Goal: Transaction & Acquisition: Purchase product/service

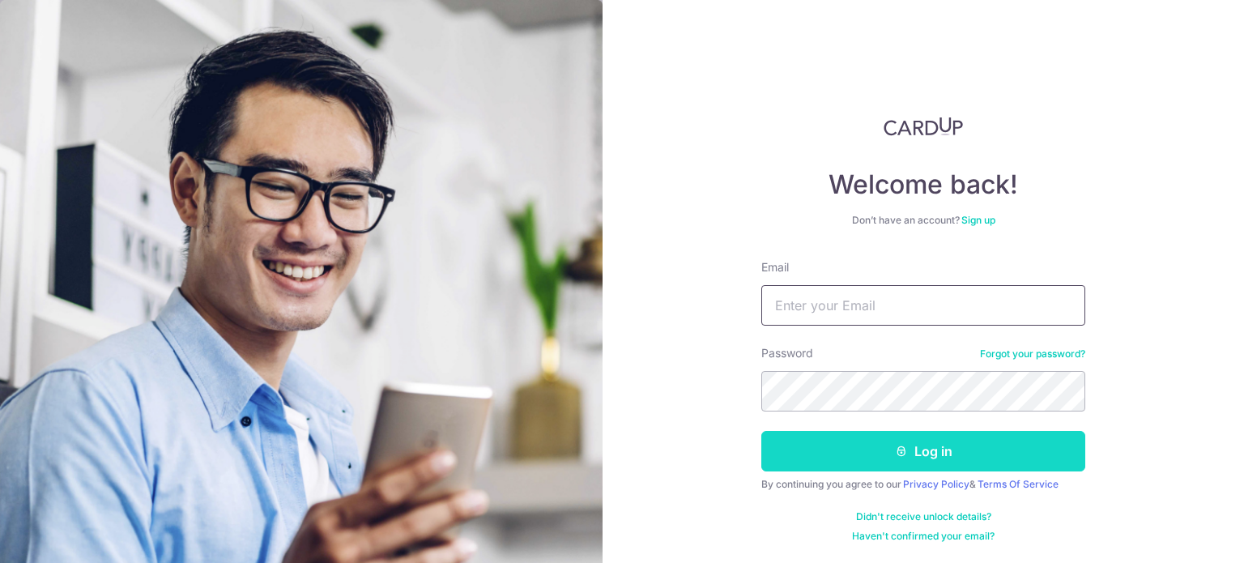
type input "phyteng@gmail.com"
click at [889, 438] on button "Log in" at bounding box center [923, 451] width 324 height 40
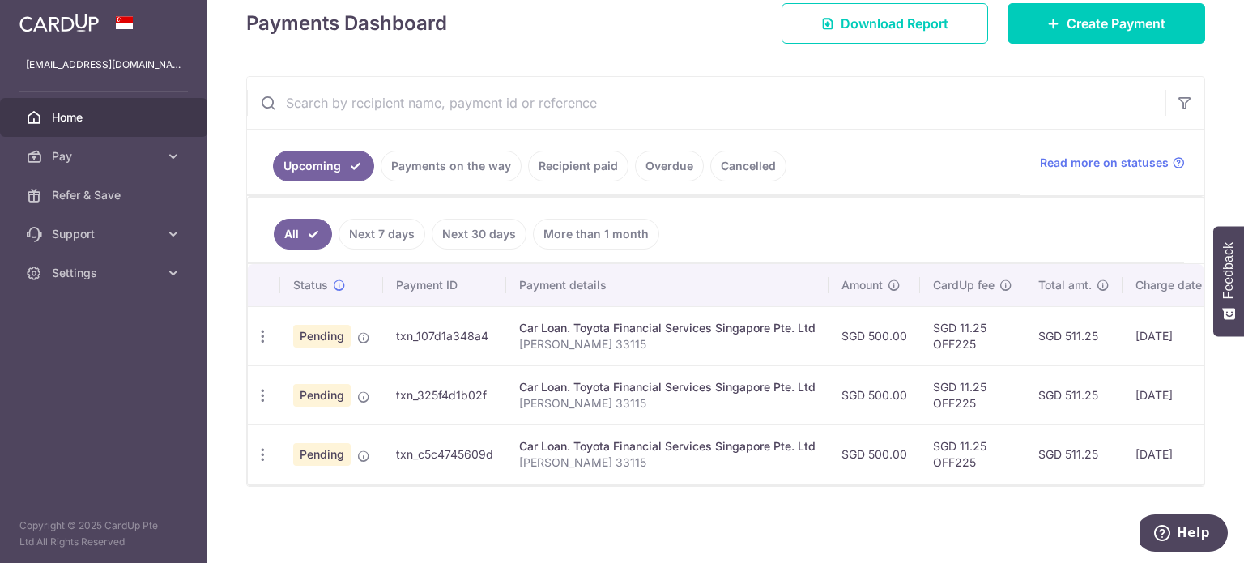
scroll to position [241, 0]
click at [263, 330] on icon "button" at bounding box center [262, 336] width 17 height 17
click at [338, 414] on span "Cancel payment" at bounding box center [349, 420] width 109 height 19
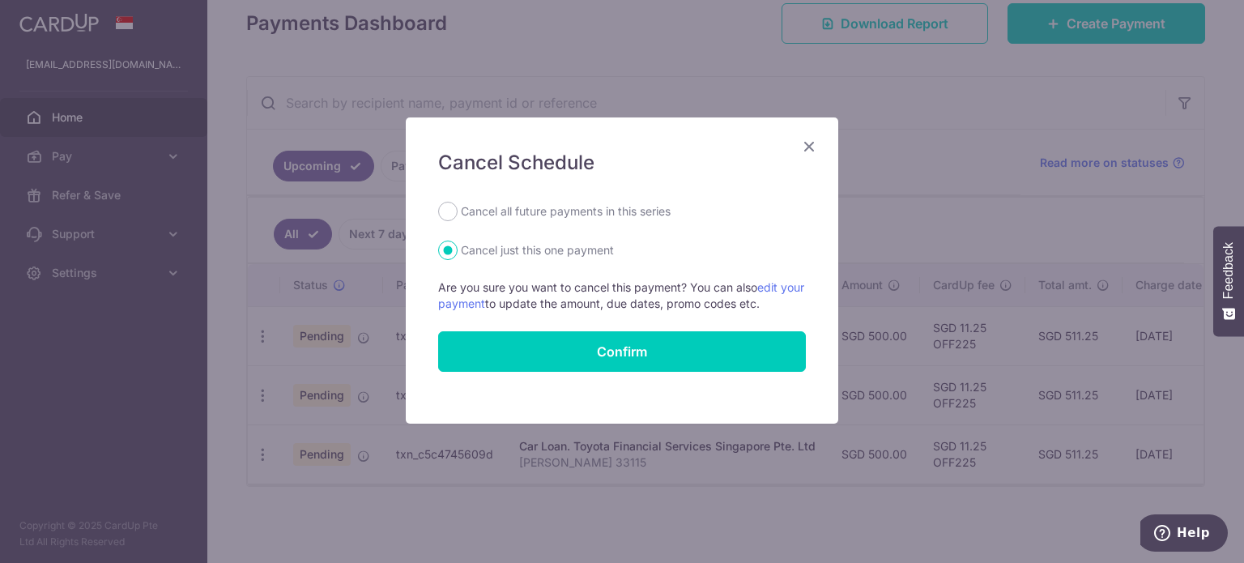
click at [549, 210] on label "Cancel all future payments in this series" at bounding box center [566, 211] width 210 height 19
click at [458, 210] on input "Cancel all future payments in this series" at bounding box center [447, 211] width 19 height 19
radio input "true"
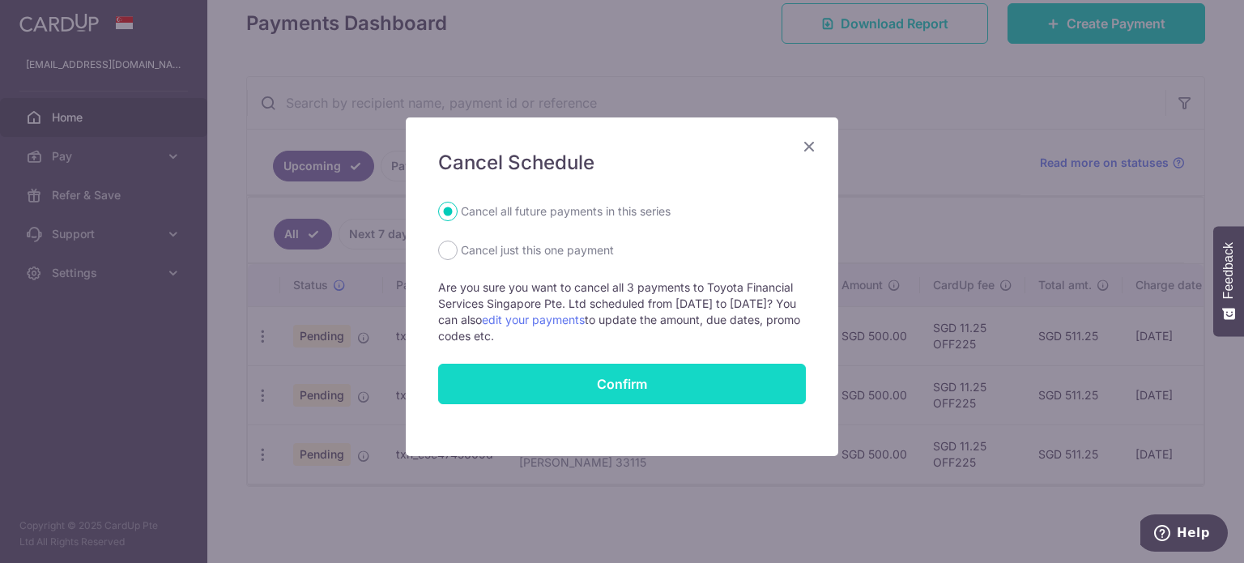
click at [595, 377] on button "Confirm" at bounding box center [622, 384] width 368 height 40
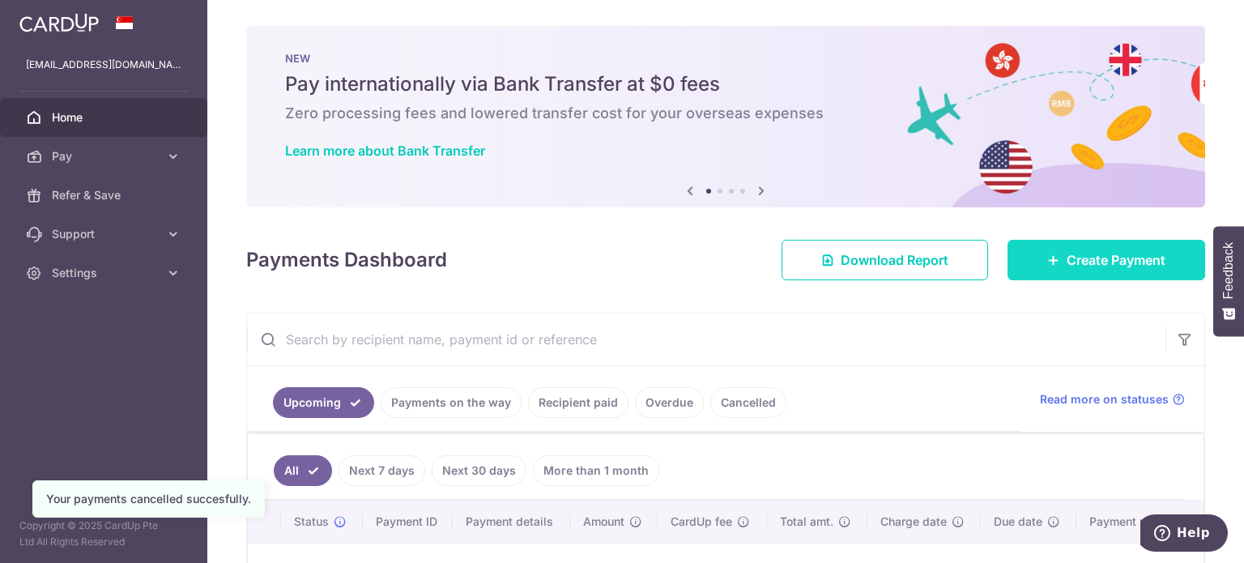
click at [1049, 269] on link "Create Payment" at bounding box center [1106, 260] width 198 height 40
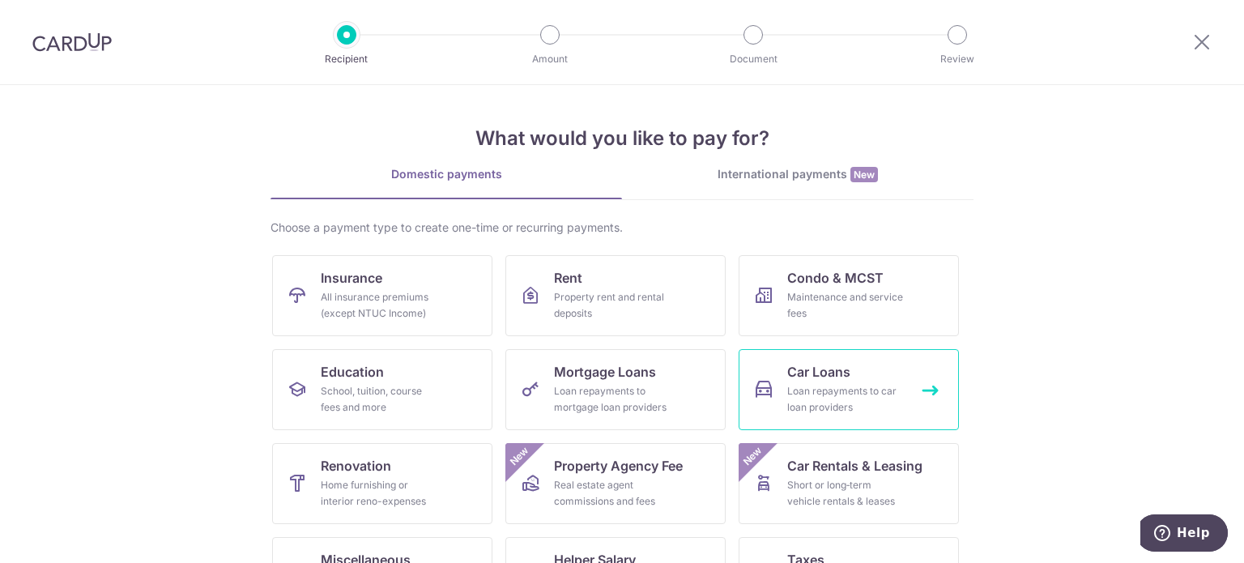
click at [787, 380] on span "Car Loans" at bounding box center [818, 371] width 63 height 19
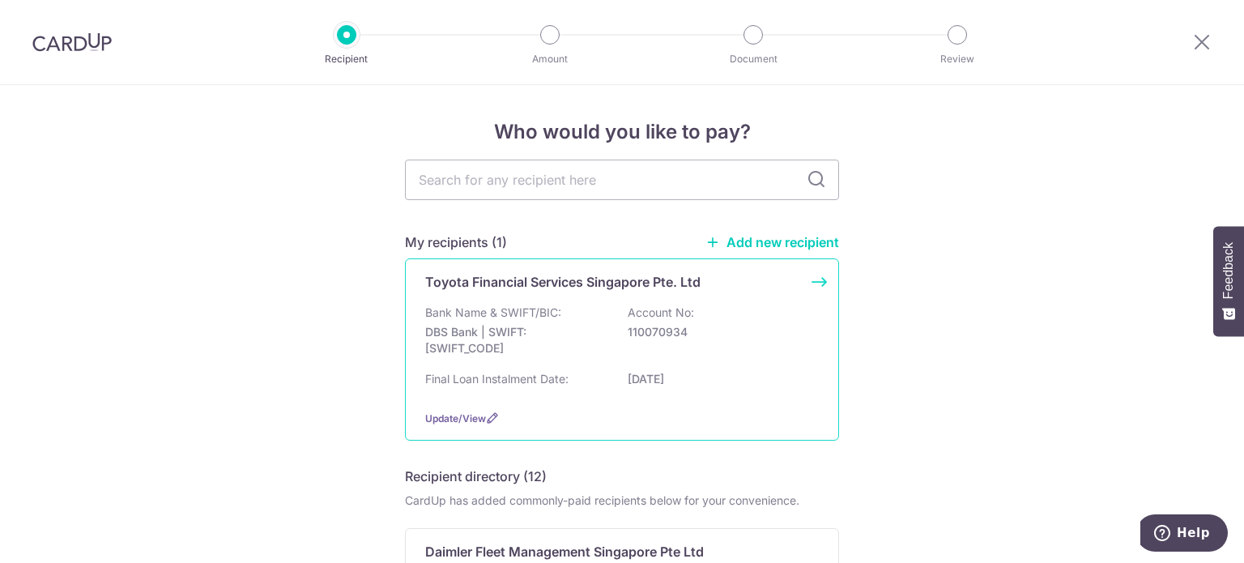
click at [695, 394] on div "Final Loan Instalment Date: 17/12/2025" at bounding box center [622, 384] width 394 height 26
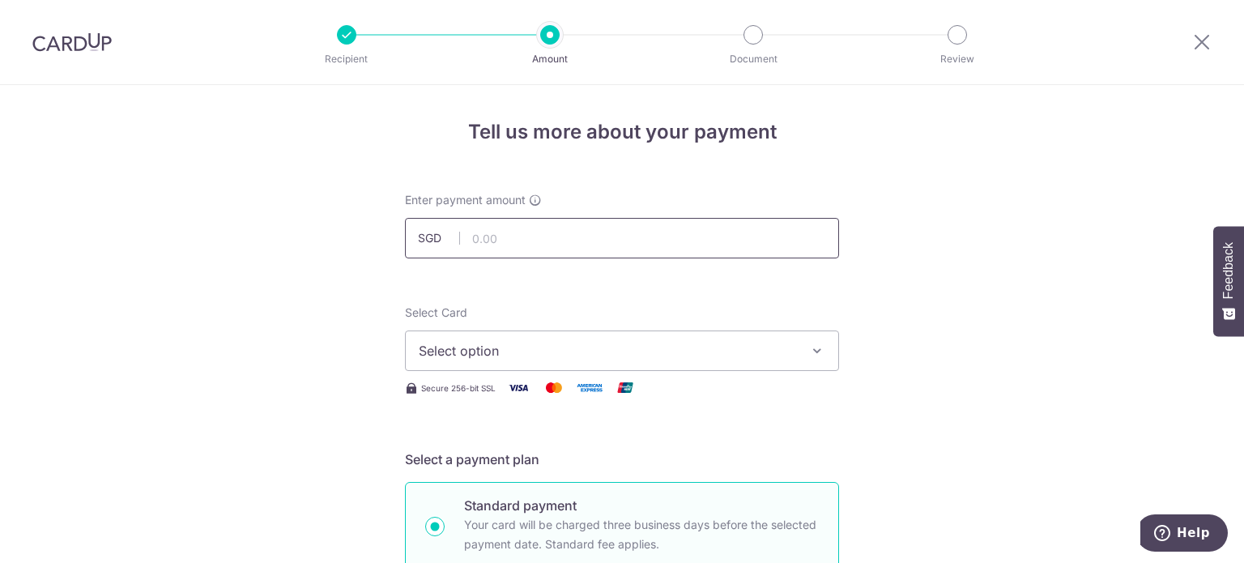
click at [656, 228] on input "text" at bounding box center [622, 238] width 434 height 40
type input "500.00"
click at [712, 348] on span "Select option" at bounding box center [607, 350] width 377 height 19
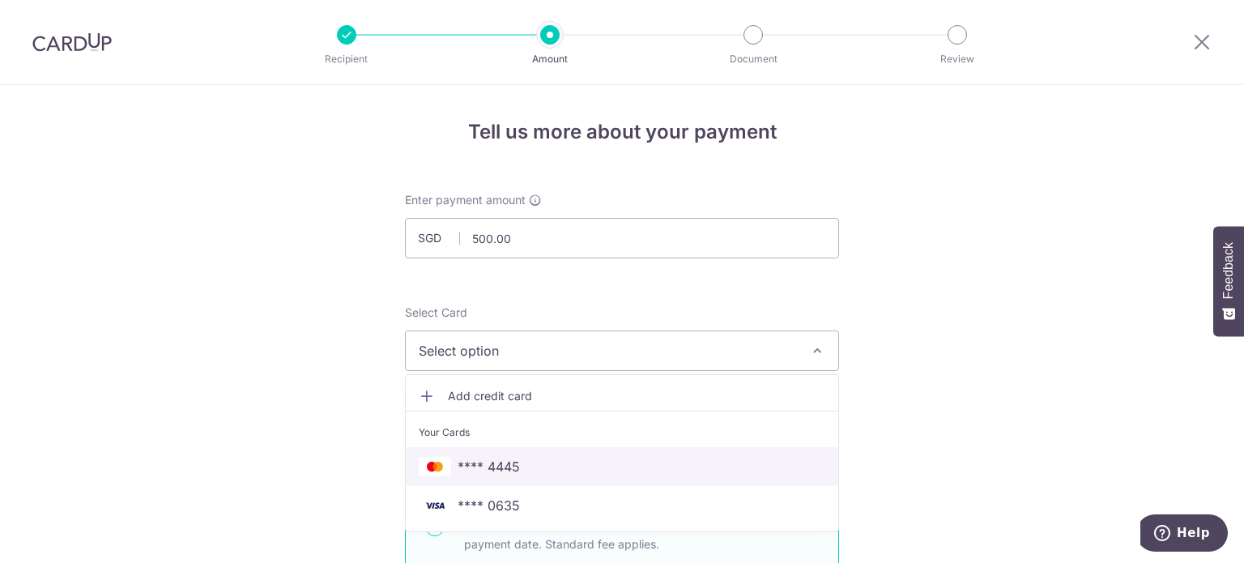
click at [498, 463] on span "**** 4445" at bounding box center [489, 466] width 62 height 19
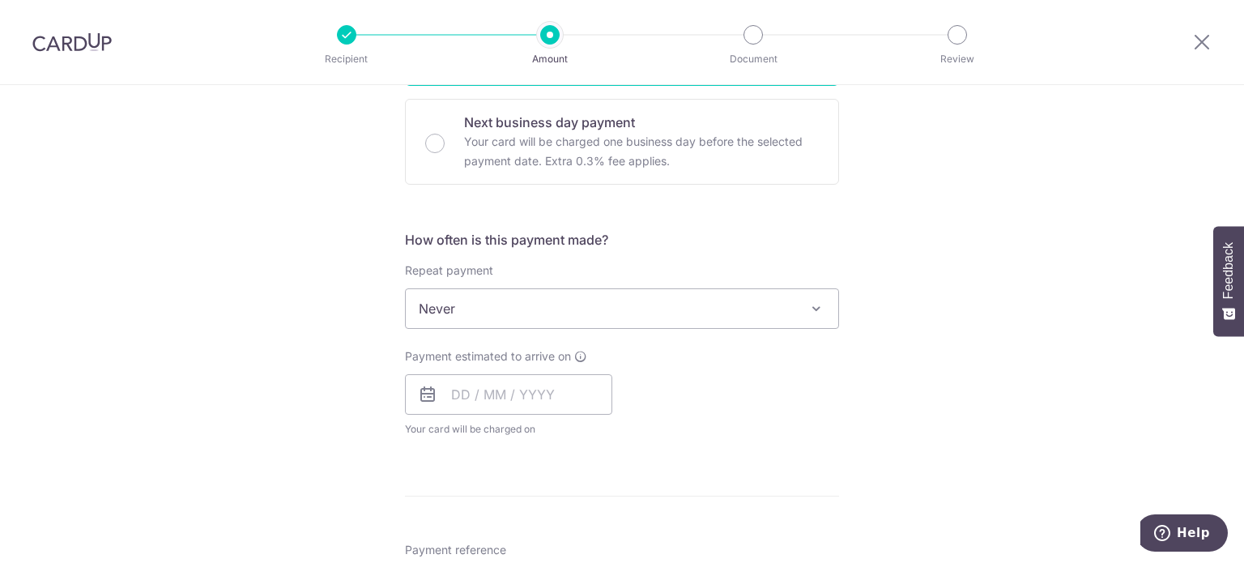
scroll to position [483, 0]
click at [447, 397] on input "text" at bounding box center [508, 393] width 207 height 40
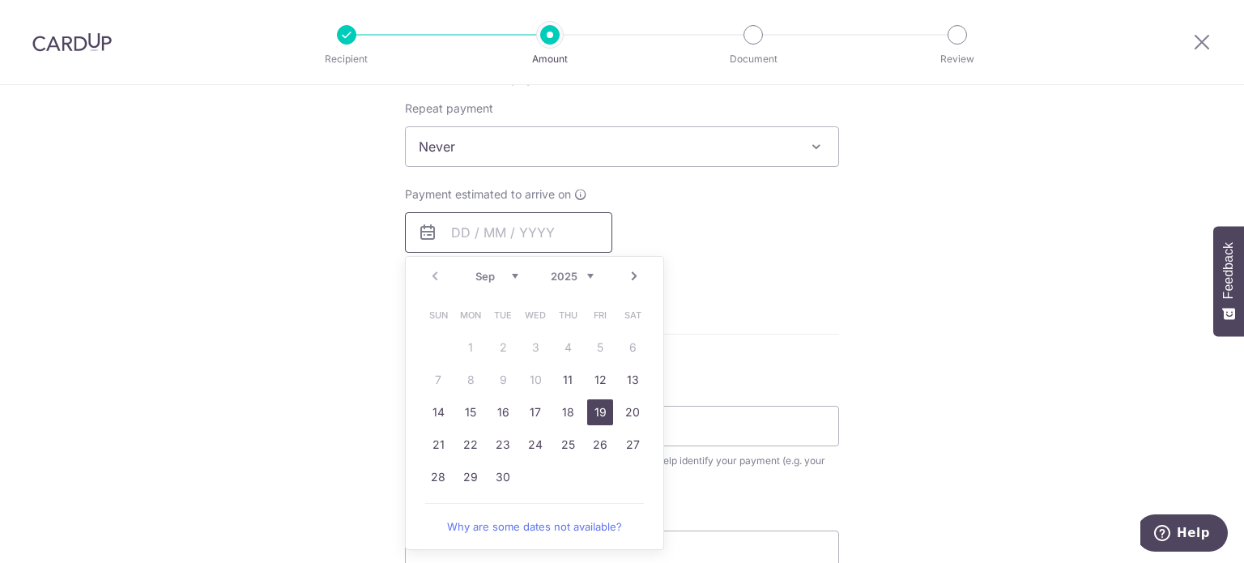
scroll to position [645, 0]
click at [588, 377] on link "12" at bounding box center [600, 379] width 26 height 26
type input "[DATE]"
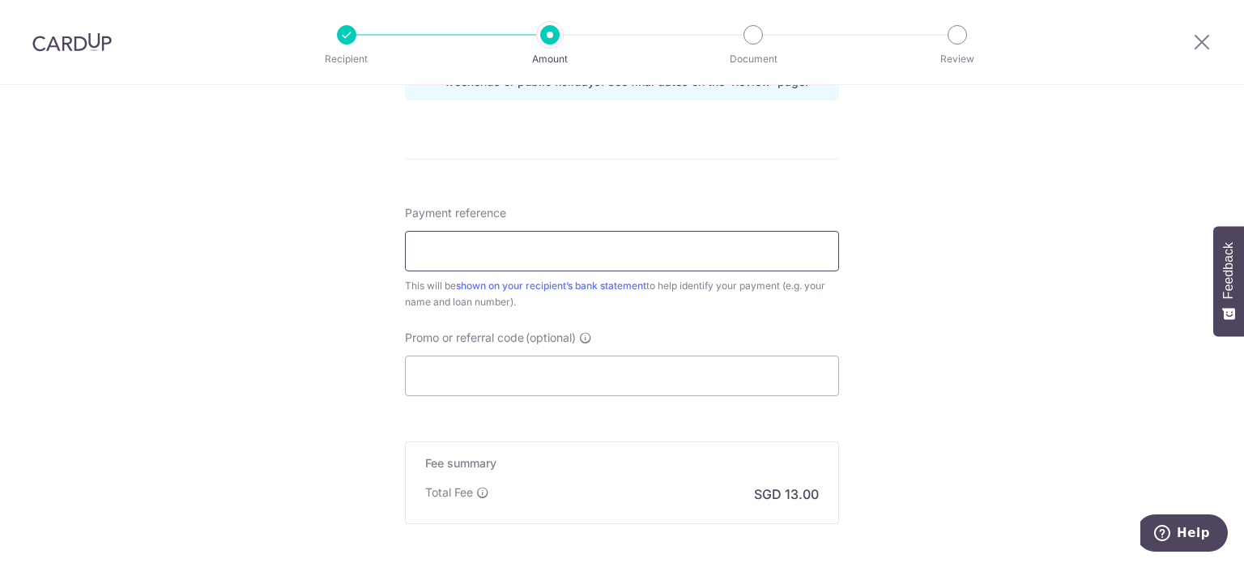
scroll to position [887, 0]
click at [645, 239] on input "Payment reference" at bounding box center [622, 249] width 434 height 40
paste input "33115"
type input "[PERSON_NAME] 33115"
click at [561, 372] on input "Promo or referral code (optional)" at bounding box center [622, 374] width 434 height 40
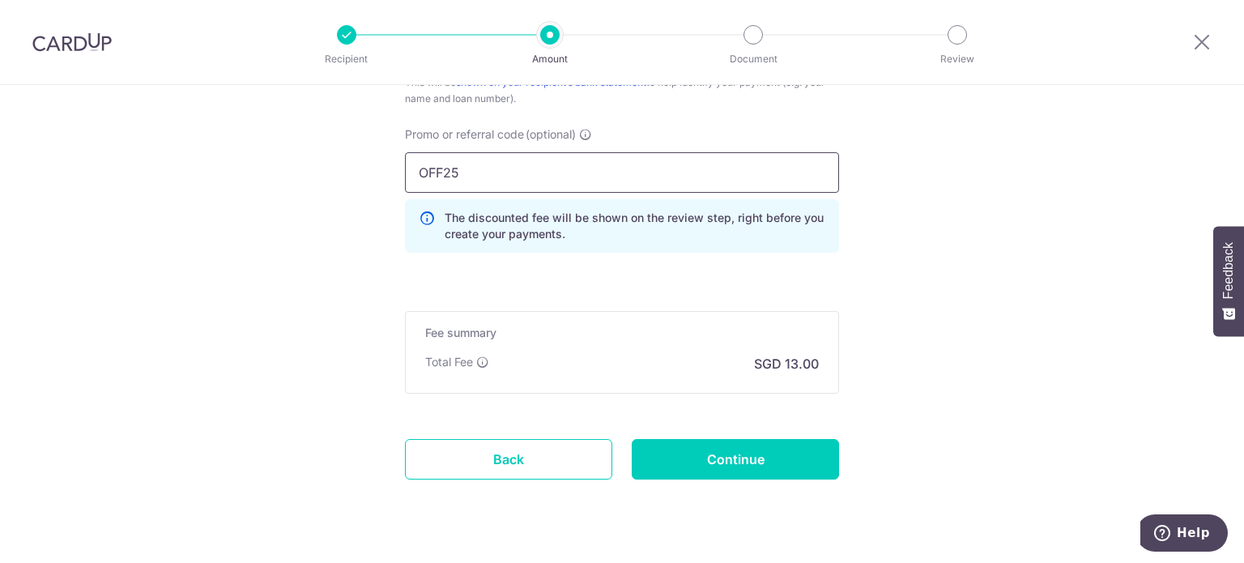
scroll to position [1124, 0]
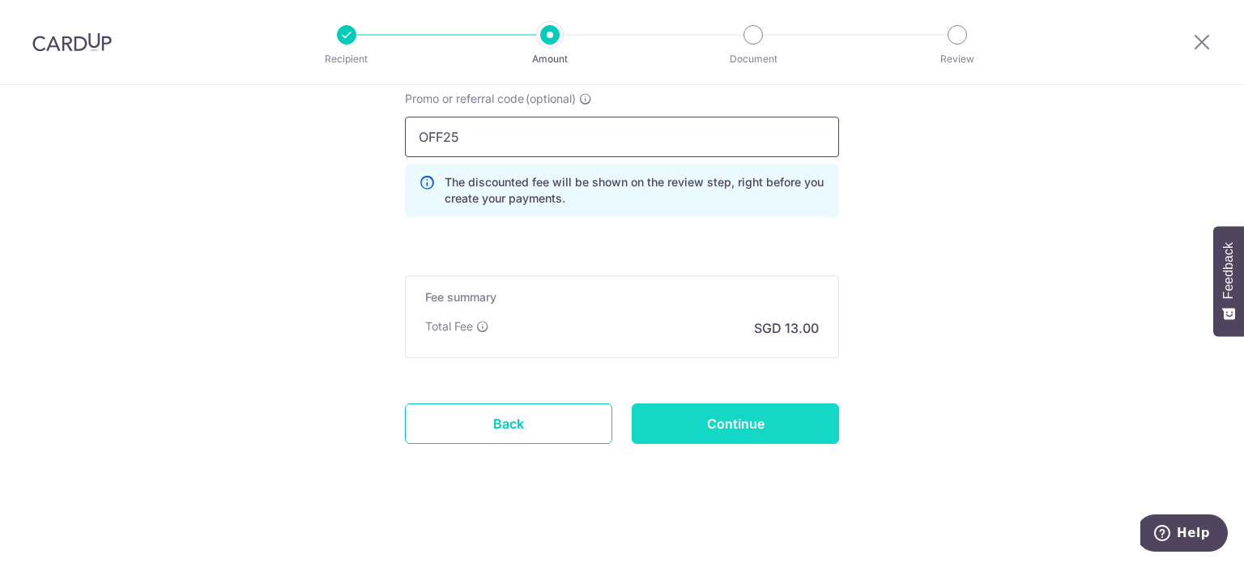
type input "OFF25"
click at [779, 418] on input "Continue" at bounding box center [735, 423] width 207 height 40
type input "Create Schedule"
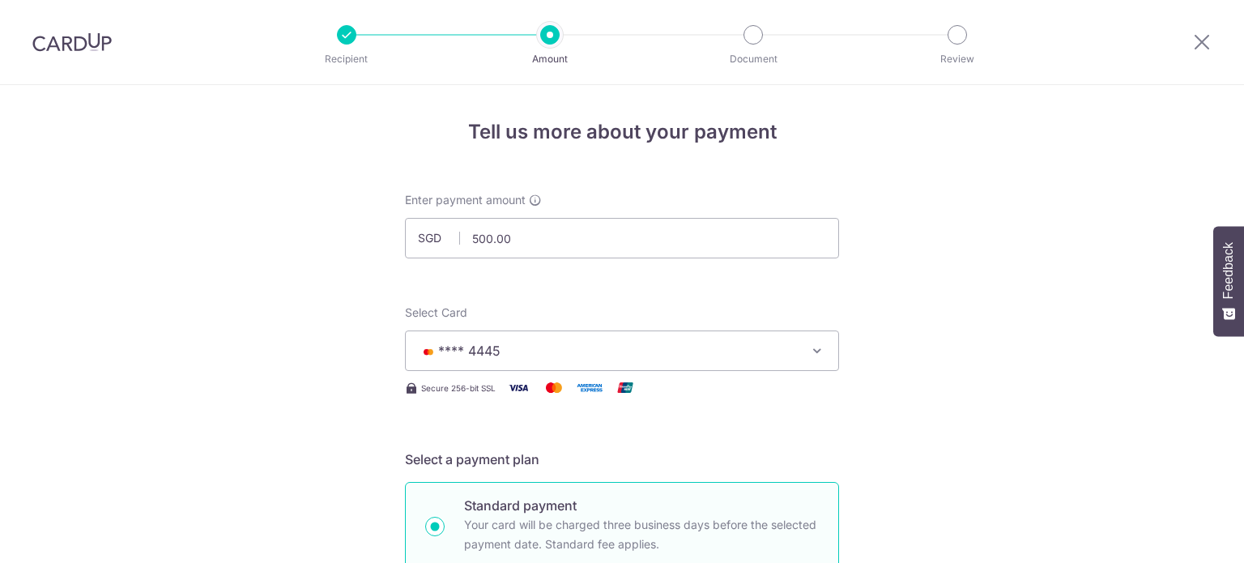
scroll to position [1147, 0]
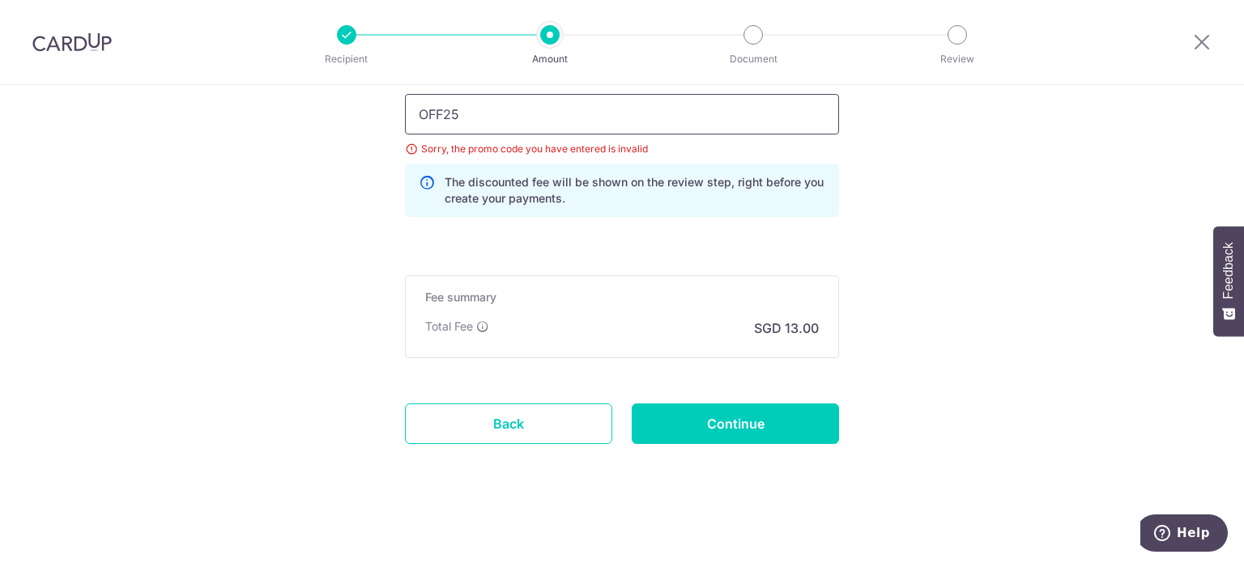
click at [439, 109] on input "OFF25" at bounding box center [622, 114] width 434 height 40
type input "OFF225"
click at [699, 428] on input "Continue" at bounding box center [735, 423] width 207 height 40
type input "Update Schedule"
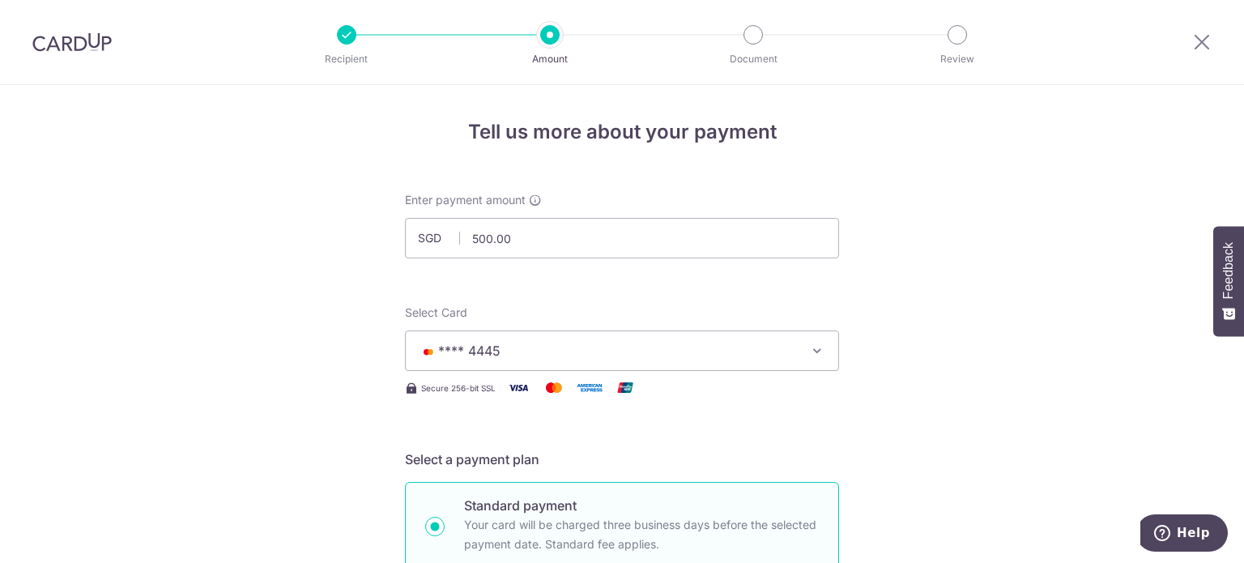
click at [52, 47] on img at bounding box center [71, 41] width 79 height 19
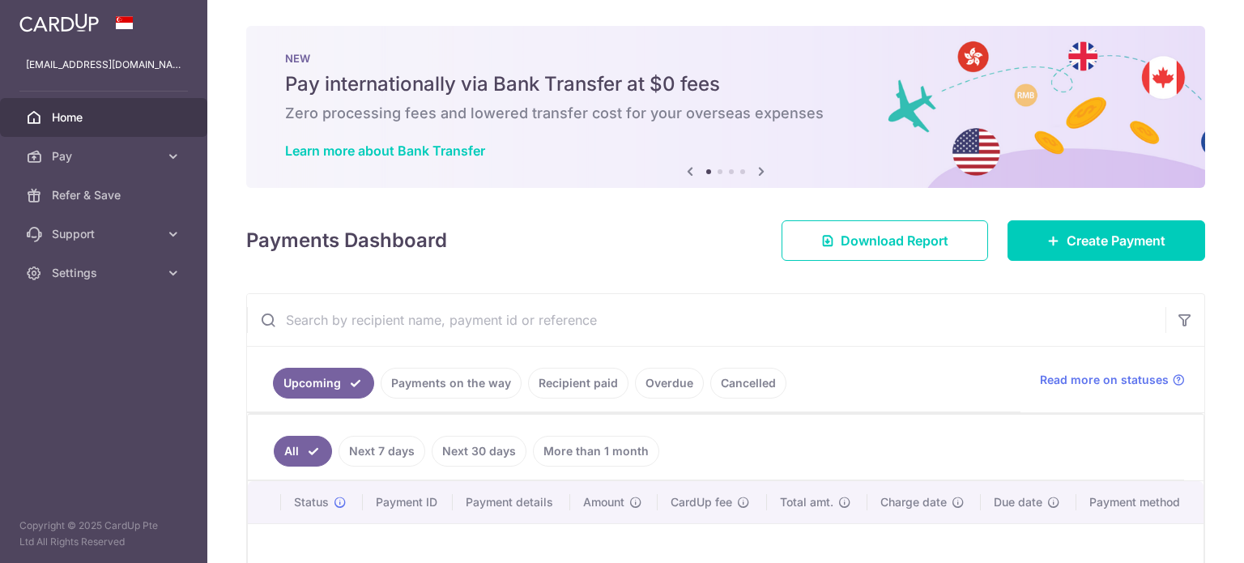
click at [753, 170] on icon at bounding box center [760, 171] width 19 height 20
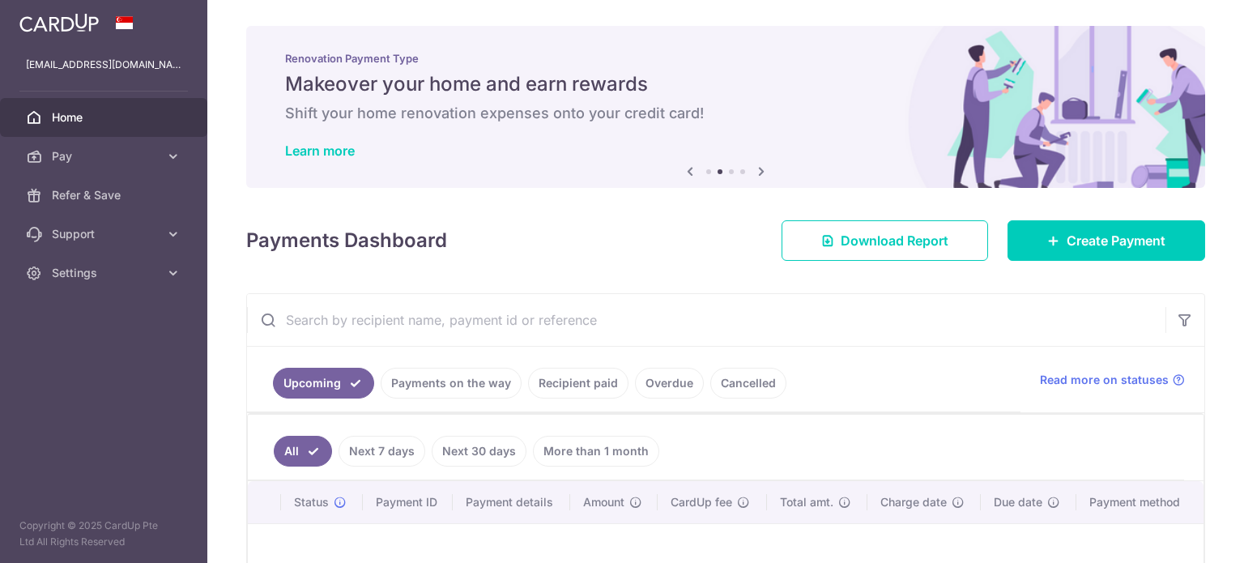
click at [753, 170] on icon at bounding box center [760, 171] width 19 height 20
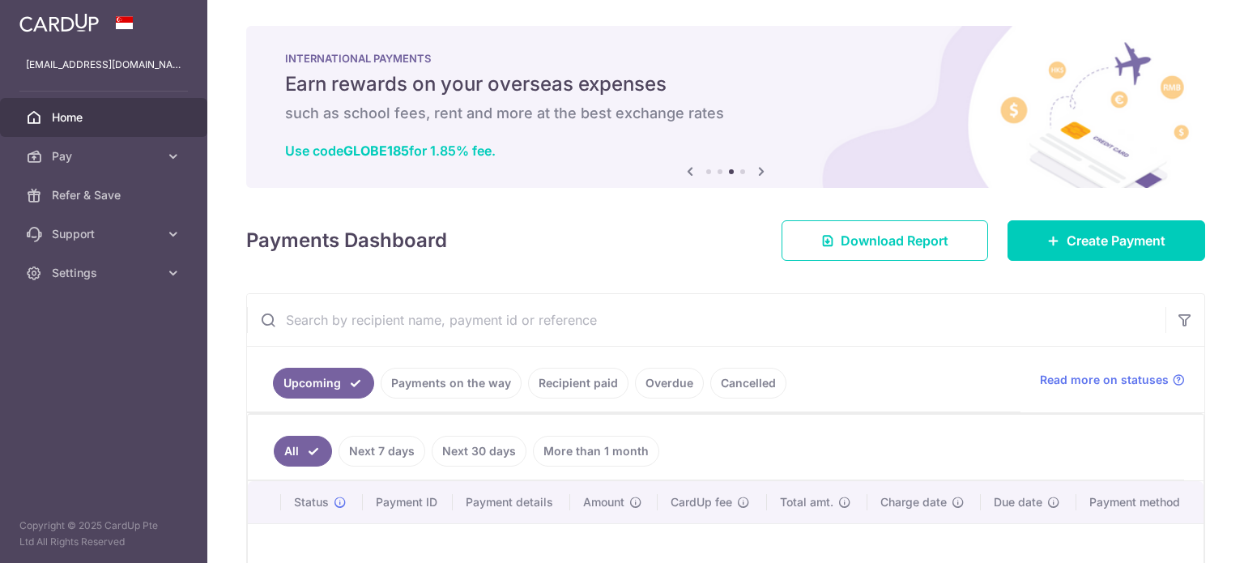
click at [753, 170] on icon at bounding box center [760, 171] width 19 height 20
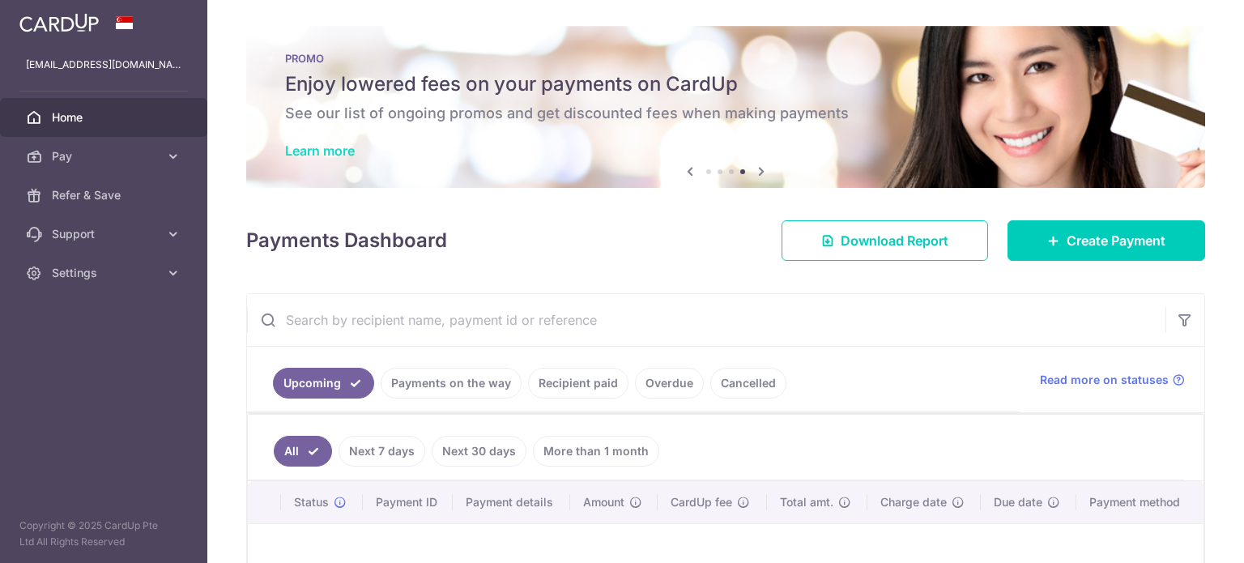
click at [340, 151] on link "Learn more" at bounding box center [320, 151] width 70 height 16
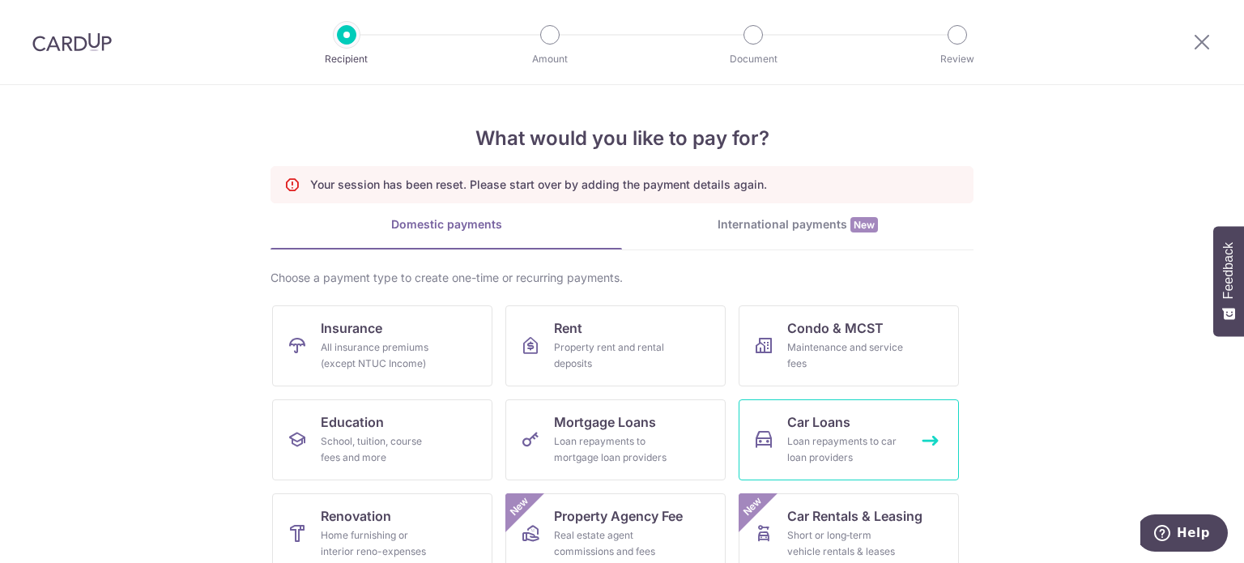
click at [798, 417] on span "Car Loans" at bounding box center [818, 421] width 63 height 19
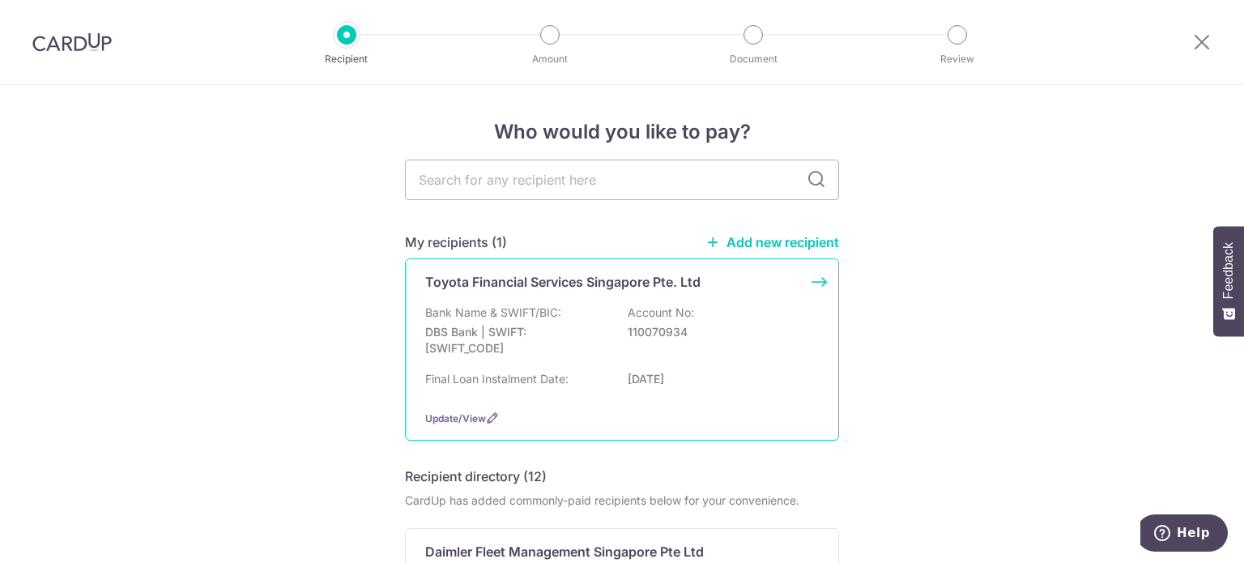
click at [700, 399] on div "Toyota Financial Services Singapore Pte. Ltd Bank Name & SWIFT/BIC: DBS Bank | …" at bounding box center [622, 349] width 434 height 182
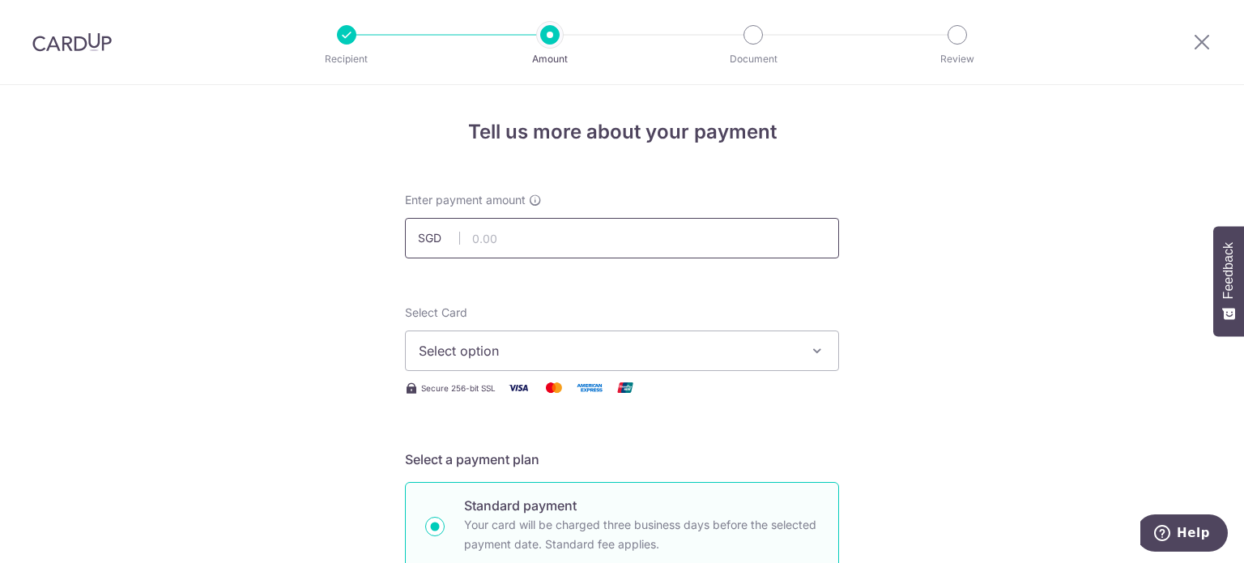
click at [665, 238] on input "text" at bounding box center [622, 238] width 434 height 40
type input "500.00"
click at [619, 360] on span "Select option" at bounding box center [607, 350] width 377 height 19
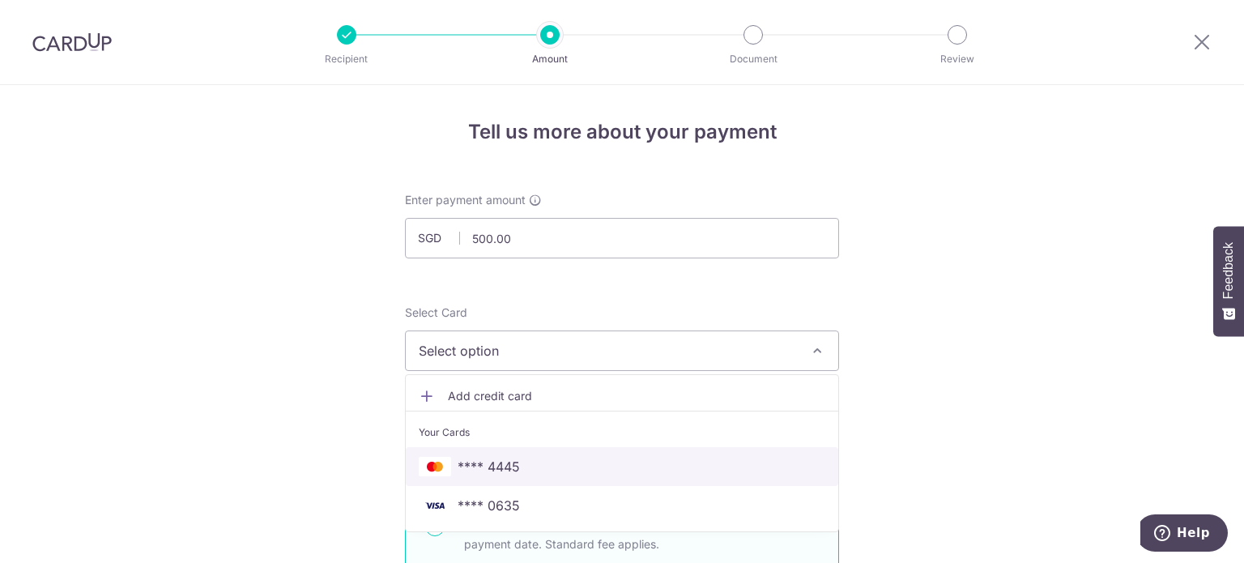
click at [536, 460] on span "**** 4445" at bounding box center [622, 466] width 406 height 19
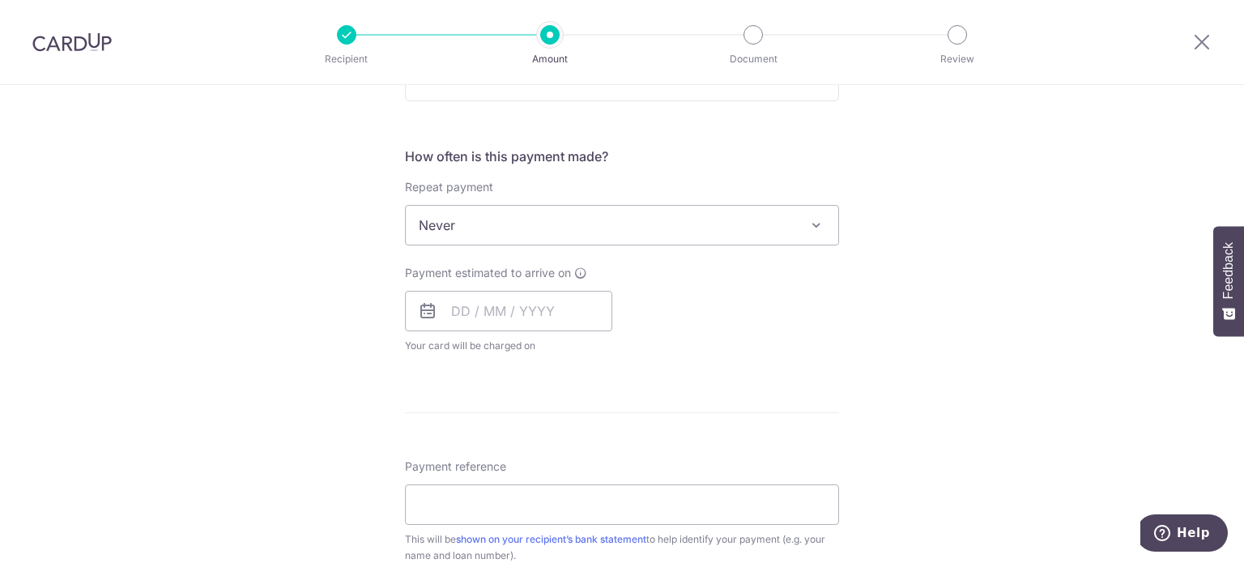
scroll to position [567, 0]
click at [475, 316] on input "text" at bounding box center [508, 309] width 207 height 40
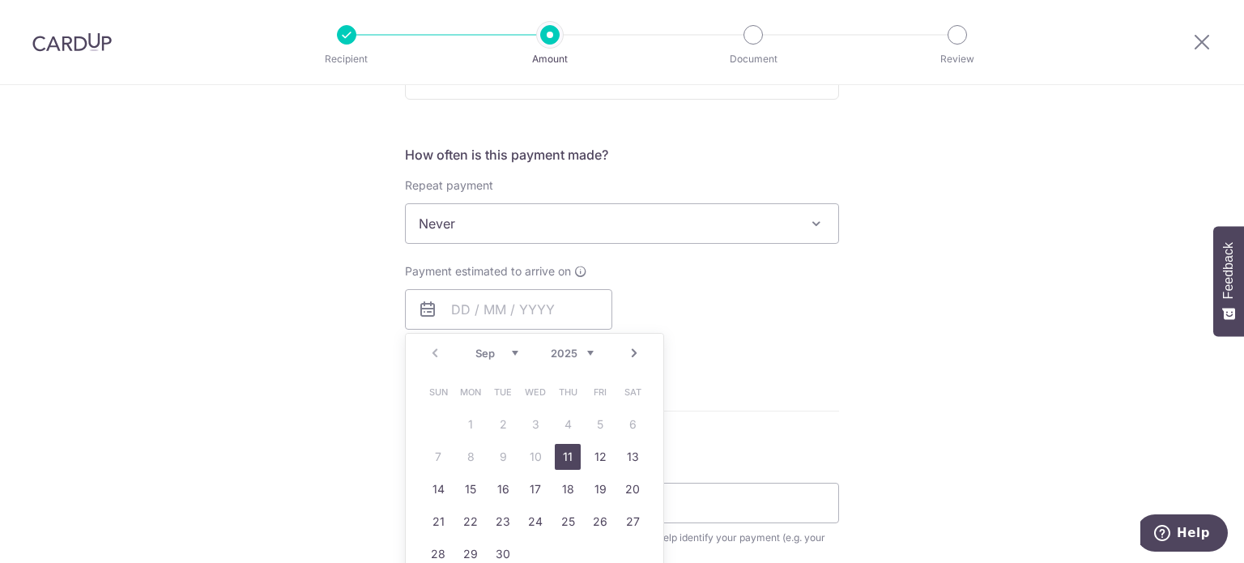
click at [558, 453] on link "11" at bounding box center [568, 457] width 26 height 26
type input "[DATE]"
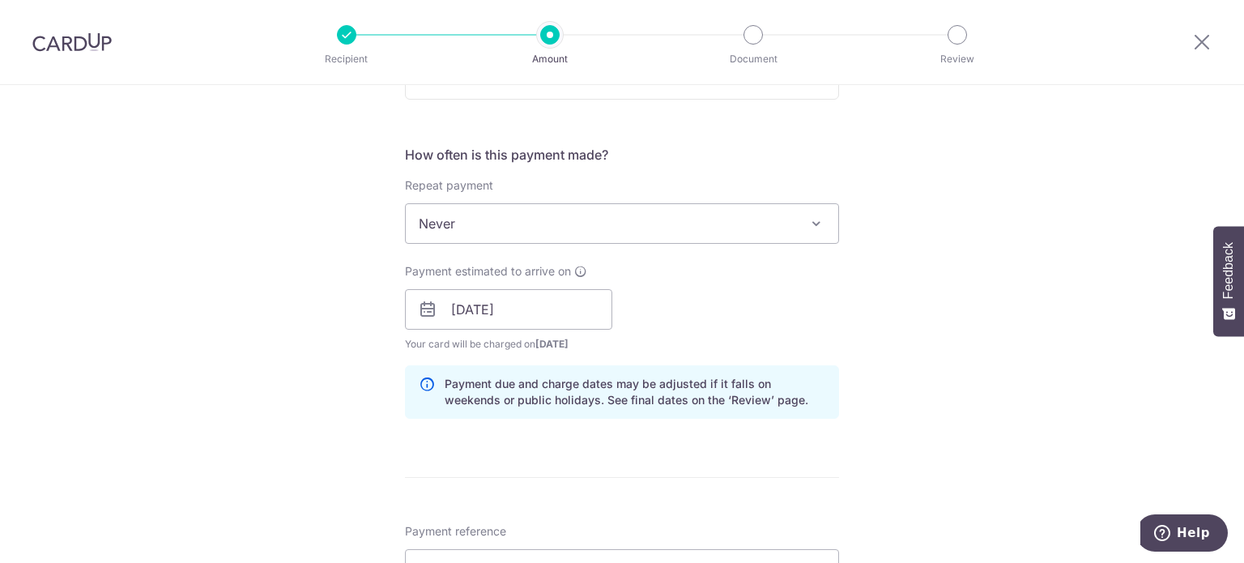
click at [922, 356] on div "Tell us more about your payment Enter payment amount SGD 500.00 500.00 Select C…" at bounding box center [622, 283] width 1244 height 1531
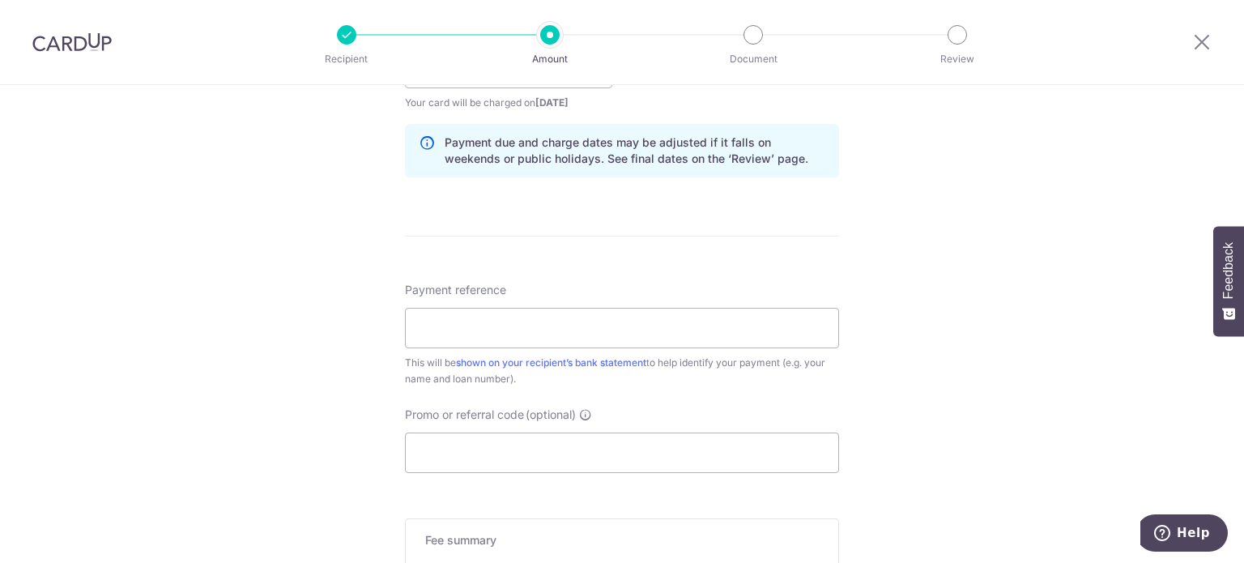
scroll to position [810, 0]
click at [539, 328] on input "Payment reference" at bounding box center [622, 326] width 434 height 40
type input "Phyllis Teng 33115"
click at [836, 399] on div "Tell us more about your payment Enter payment amount SGD 500.00 500.00 Select C…" at bounding box center [622, 40] width 1244 height 1531
click at [712, 443] on input "Promo or referral code (optional)" at bounding box center [622, 451] width 434 height 40
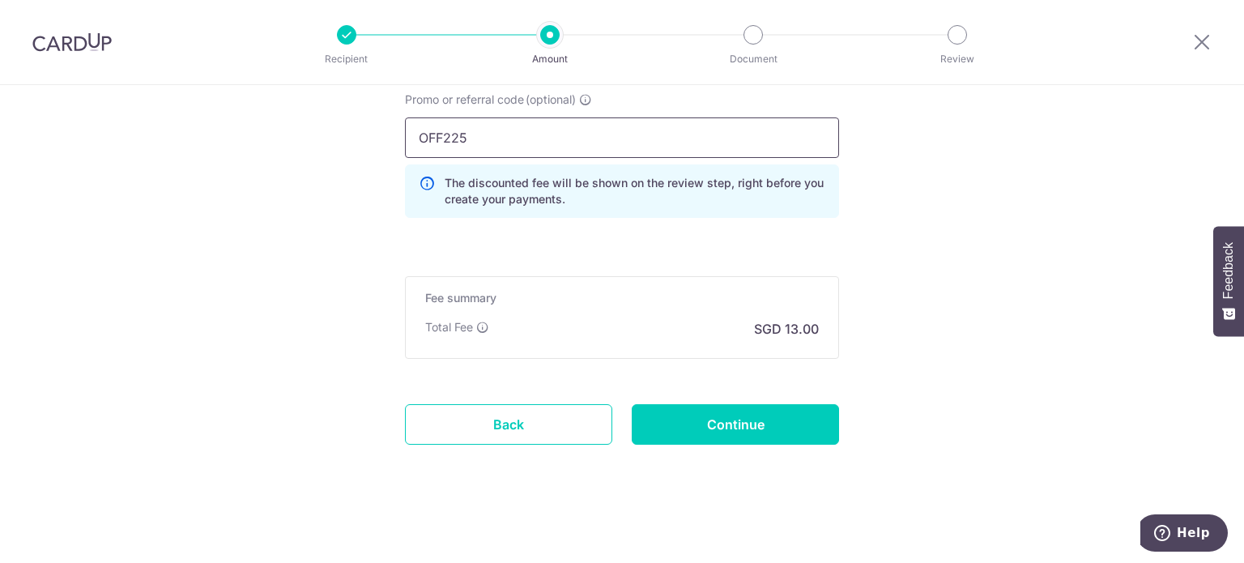
scroll to position [1124, 0]
type input "OFF225"
click at [763, 433] on input "Continue" at bounding box center [735, 423] width 207 height 40
type input "Create Schedule"
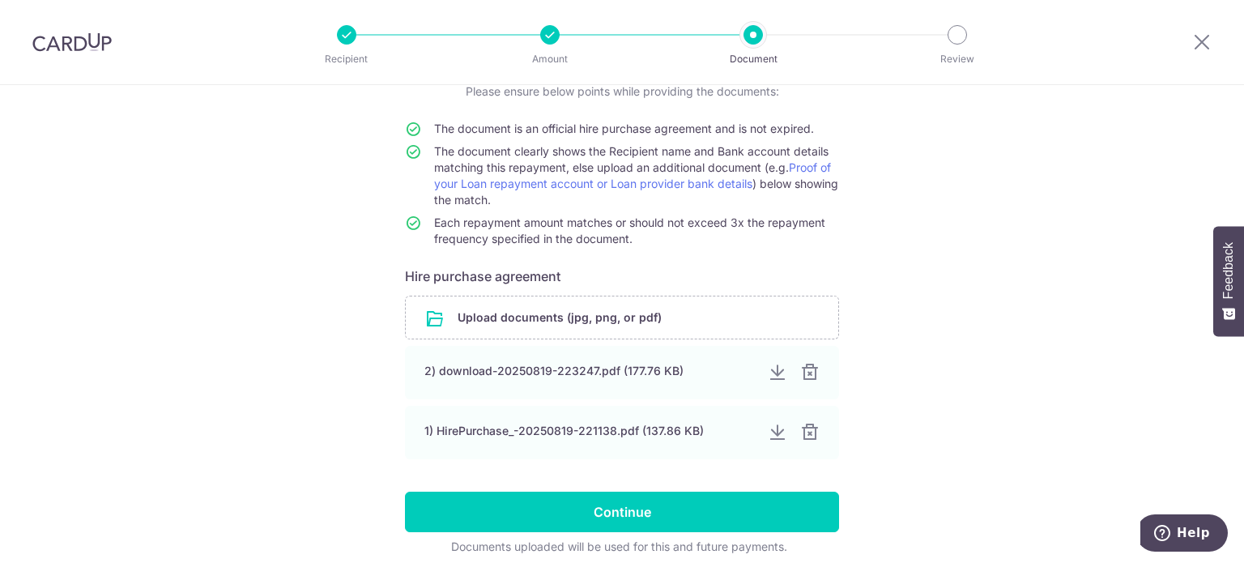
scroll to position [191, 0]
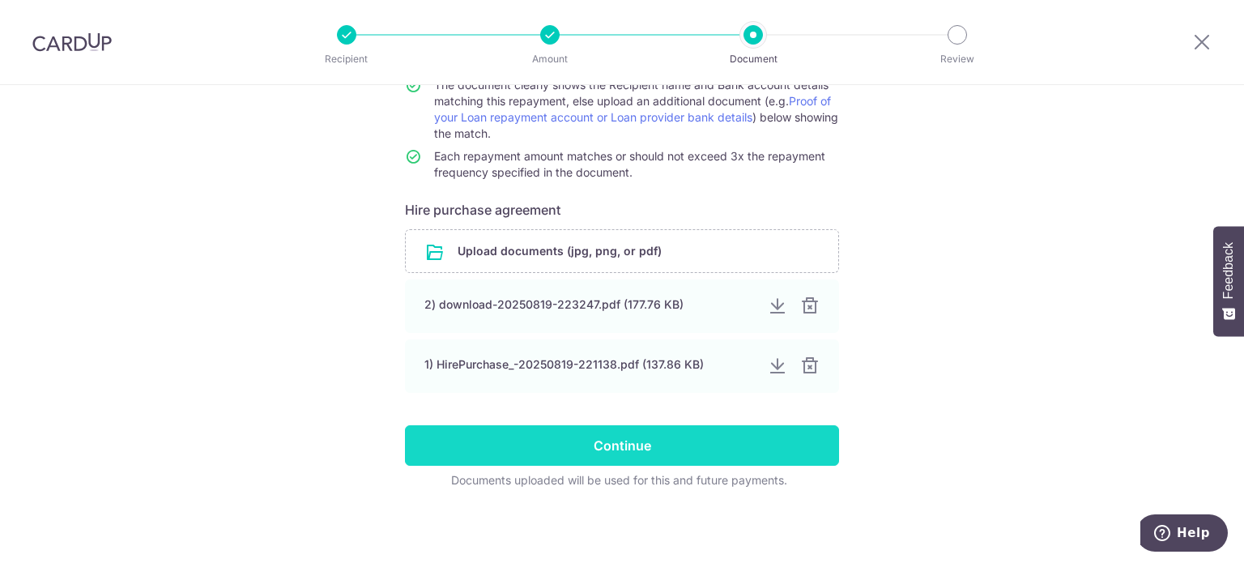
click at [608, 453] on input "Continue" at bounding box center [622, 445] width 434 height 40
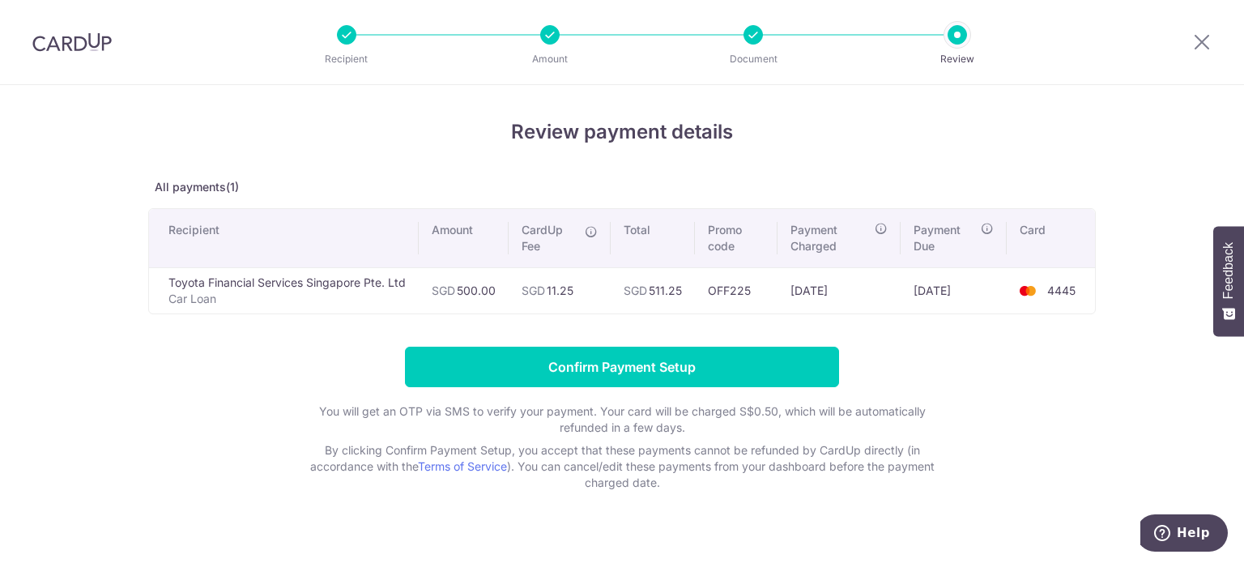
scroll to position [23, 0]
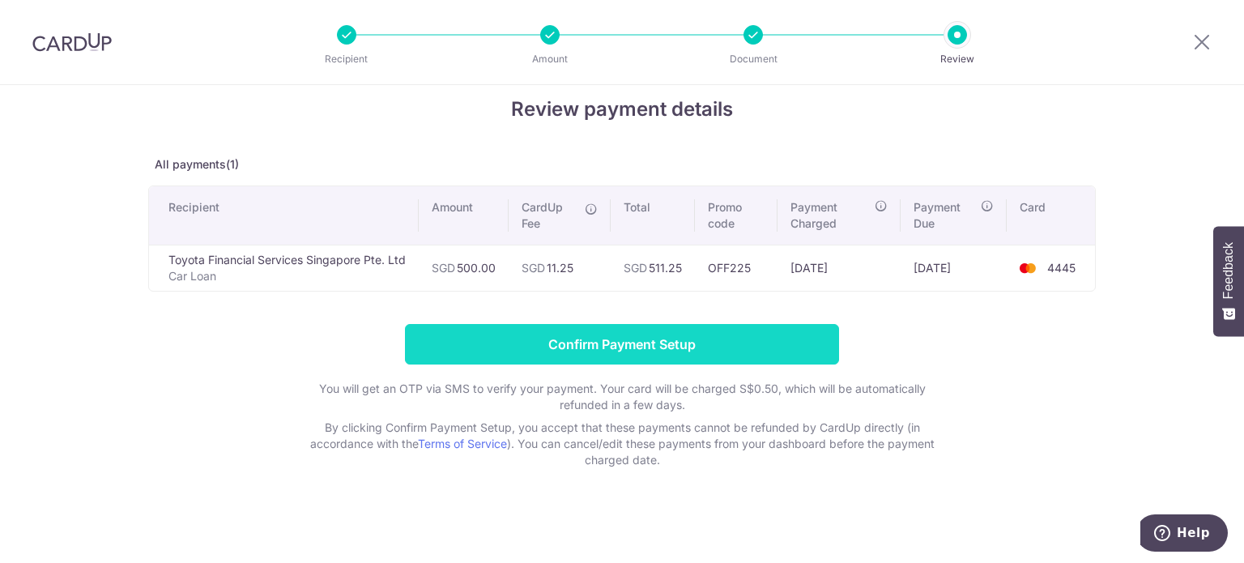
click at [640, 348] on input "Confirm Payment Setup" at bounding box center [622, 344] width 434 height 40
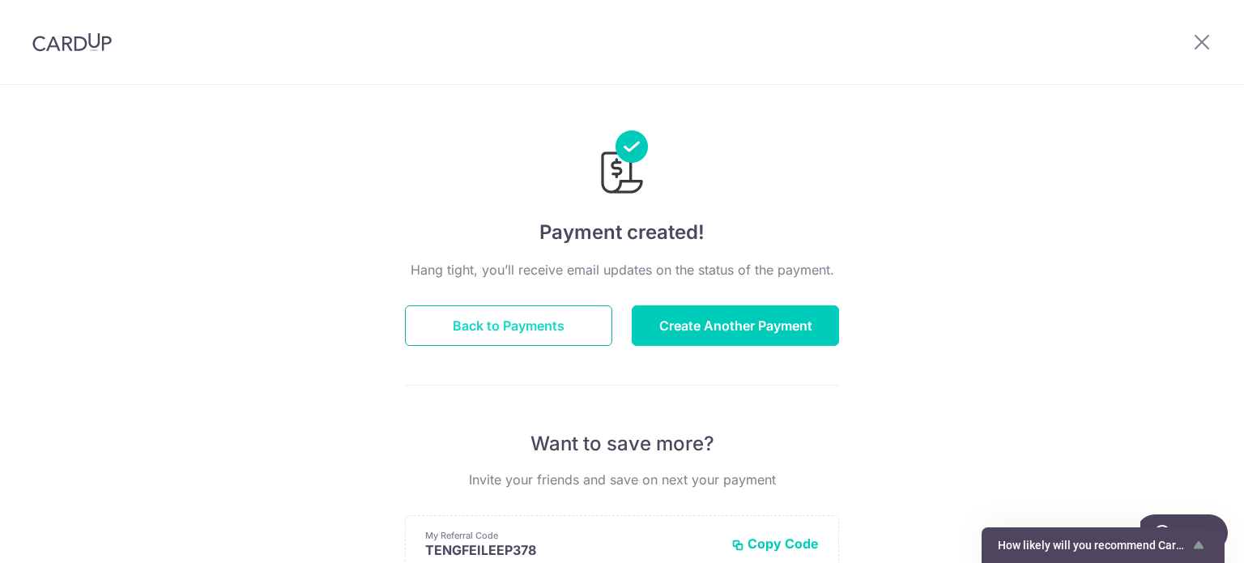
click at [563, 329] on button "Back to Payments" at bounding box center [508, 325] width 207 height 40
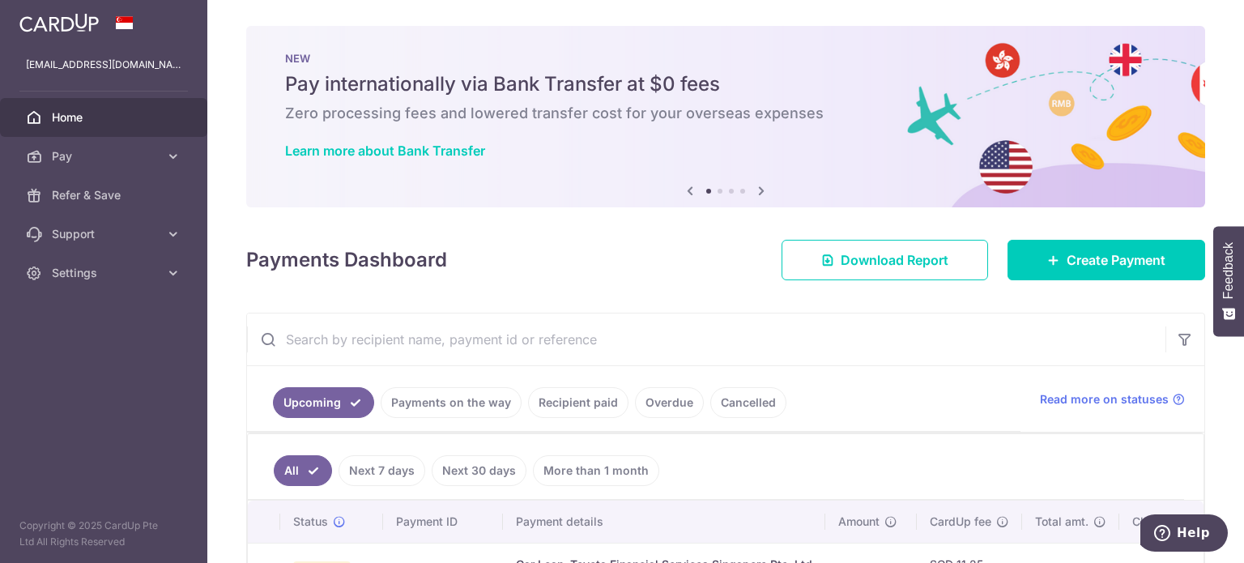
scroll to position [123, 0]
